Goal: Transaction & Acquisition: Purchase product/service

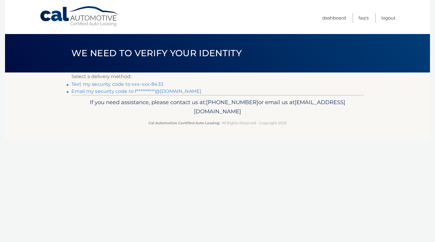
click at [139, 84] on link "Text my security code to xxx-xxx-8433" at bounding box center [117, 84] width 92 height 6
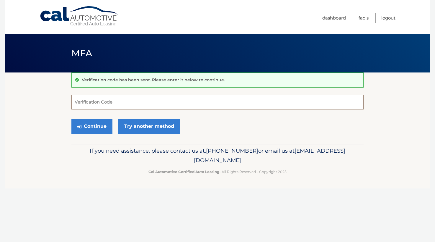
click at [109, 103] on input "Verification Code" at bounding box center [217, 102] width 292 height 15
type input "194660"
click at [92, 131] on button "Continue" at bounding box center [91, 126] width 41 height 15
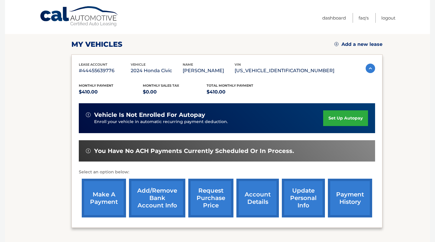
scroll to position [103, 0]
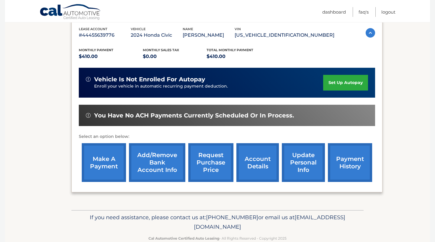
click at [104, 161] on link "make a payment" at bounding box center [104, 162] width 44 height 39
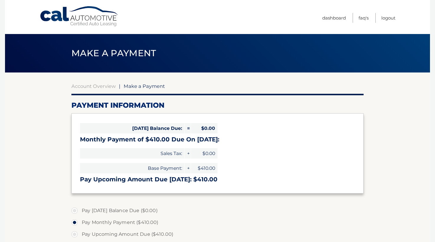
select select "YzNiZTI5ZDMtOGY5MS00N2RhLTkyYjUtODA3ZDJmZDY1M2Yy"
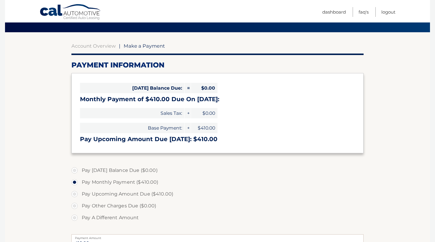
scroll to position [50, 0]
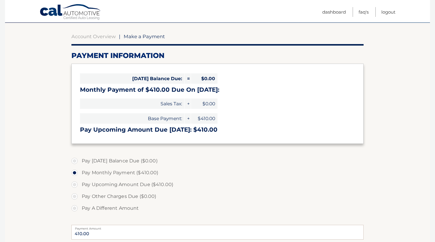
click at [110, 207] on label "Pay A Different Amount" at bounding box center [217, 208] width 292 height 12
click at [80, 207] on input "Pay A Different Amount" at bounding box center [77, 206] width 6 height 9
radio input "true"
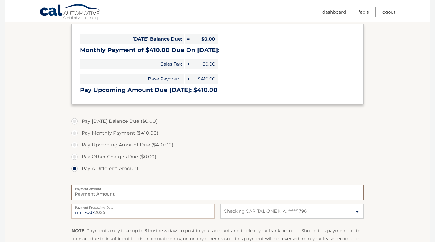
scroll to position [108, 0]
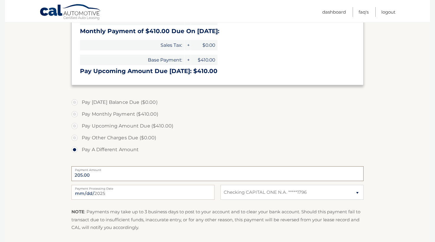
type input "205.00"
click at [219, 141] on label "Pay Other Charges Due ($0.00)" at bounding box center [217, 138] width 292 height 12
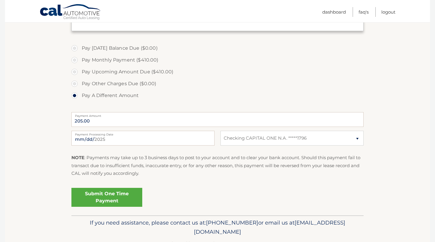
scroll to position [180, 0]
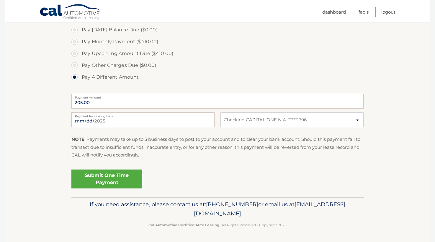
click at [120, 170] on link "Submit One Time Payment" at bounding box center [106, 178] width 71 height 19
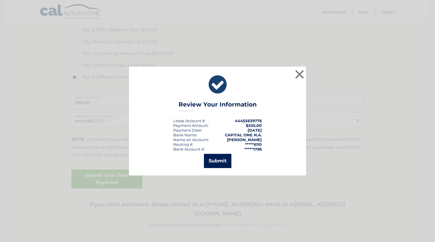
click at [214, 160] on button "Submit" at bounding box center [217, 161] width 27 height 14
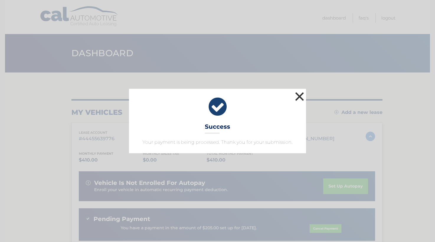
click at [297, 94] on button "×" at bounding box center [300, 96] width 12 height 12
